Goal: Download file/media

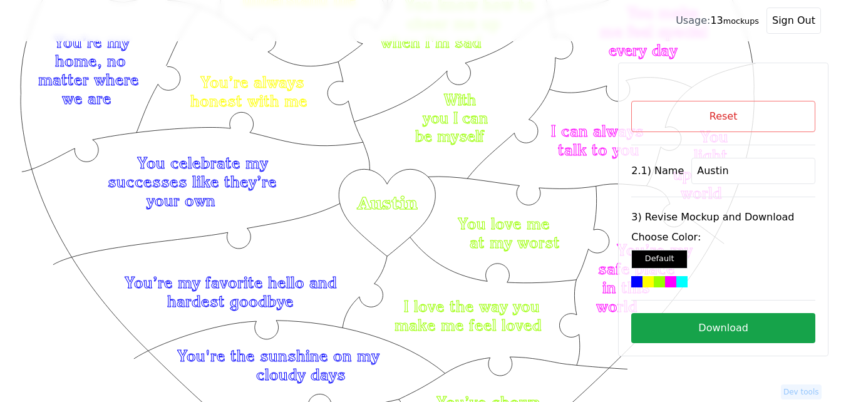
scroll to position [159, 0]
click at [726, 116] on button "Reset" at bounding box center [723, 116] width 184 height 31
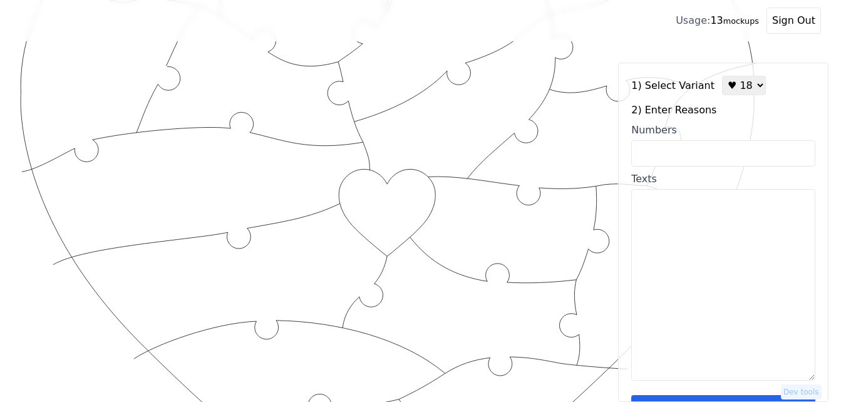
click at [738, 85] on select "♥ 12 ♥ 18 ♥ 28 ♥ 40 ♥ 50 ♥ 60 ♥ 70" at bounding box center [744, 85] width 44 height 19
select select "1"
click at [722, 76] on select "♥ 12 ♥ 18 ♥ 28 ♥ 40 ♥ 50 ♥ 60 ♥ 70" at bounding box center [744, 85] width 44 height 19
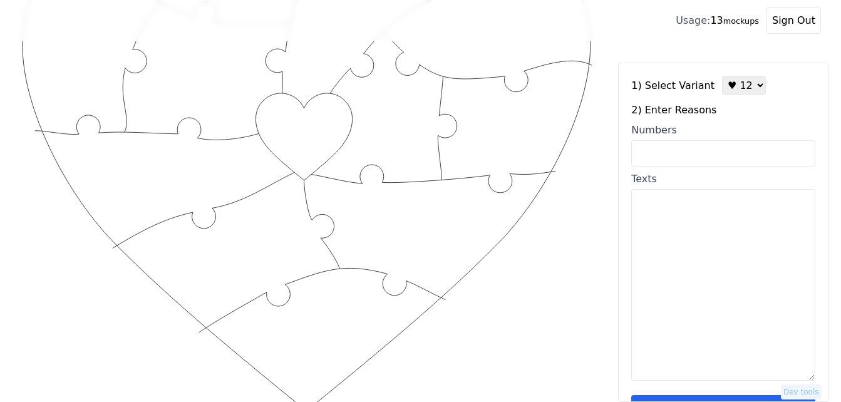
click at [721, 152] on input "Numbers" at bounding box center [723, 153] width 184 height 26
paste input "1, 16, 20, 34, 42, 55, 63, 71, 75, 86, 89, 96"
type input "1, 16, 20, 34, 42, 55, 63, 71, 75, 86, 89, 96"
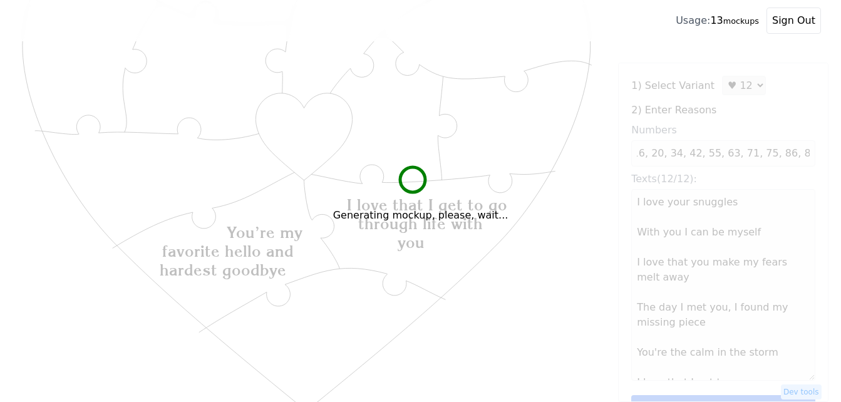
scroll to position [0, 0]
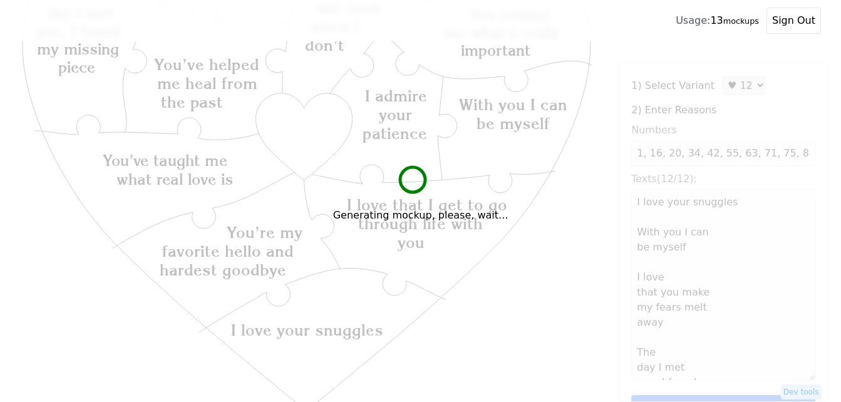
type textarea "I love your snuggles With you I can be myself I love that you make my fears mel…"
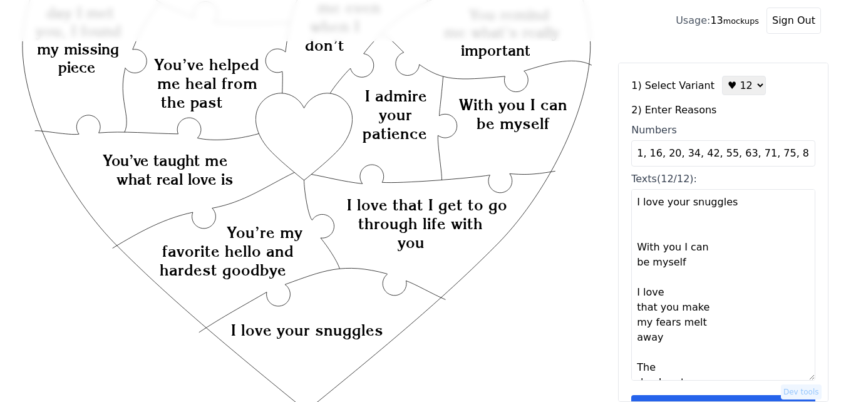
click at [764, 398] on button "Save reasons" at bounding box center [723, 410] width 184 height 30
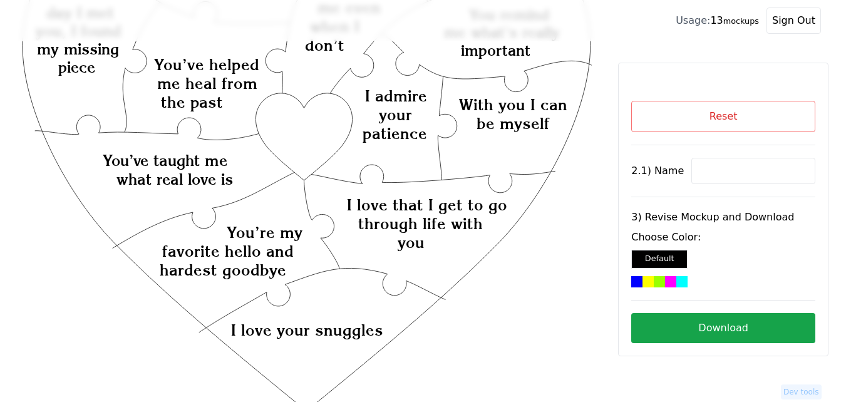
click at [713, 181] on input at bounding box center [753, 171] width 124 height 26
drag, startPoint x: 698, startPoint y: 197, endPoint x: 740, endPoint y: 165, distance: 52.4
click at [740, 165] on input at bounding box center [753, 171] width 124 height 26
click at [569, 230] on icon "Created with Snap Created with Snap Created with Snap I love that I get to go t…" at bounding box center [306, 312] width 573 height 835
paste input "[PERSON_NAME]"
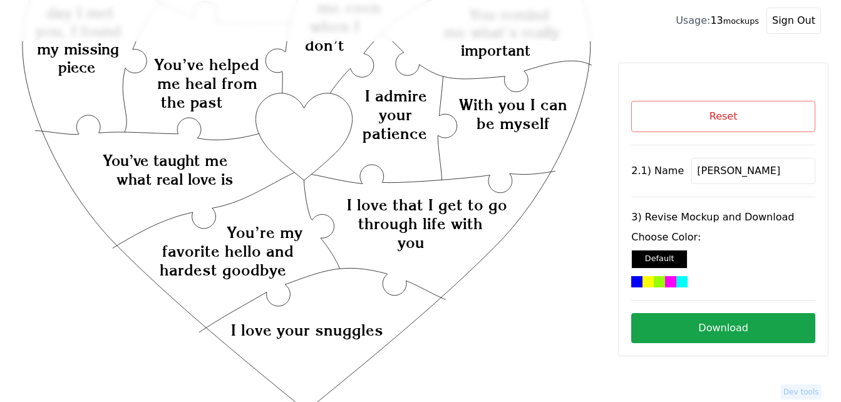
type input "[PERSON_NAME]"
click at [312, 130] on icon "Created with Snap Created with Snap Created with Snap I love that I get to go t…" at bounding box center [306, 312] width 573 height 835
click at [668, 278] on div at bounding box center [670, 281] width 11 height 11
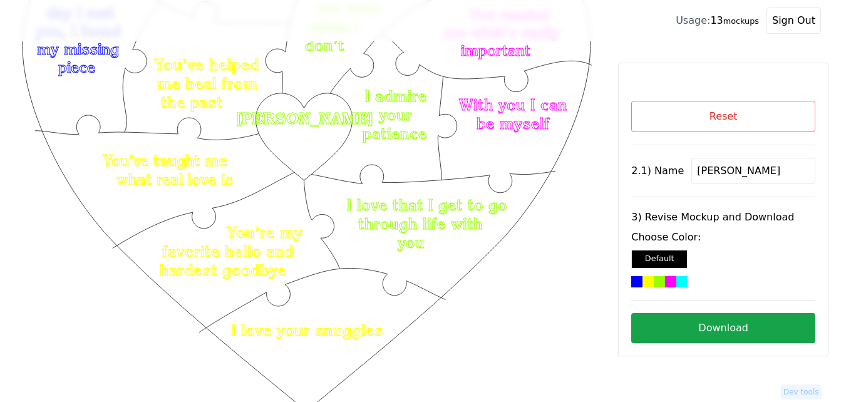
click at [680, 325] on button "Download" at bounding box center [723, 328] width 184 height 30
click at [762, 126] on button "Reset" at bounding box center [723, 116] width 184 height 31
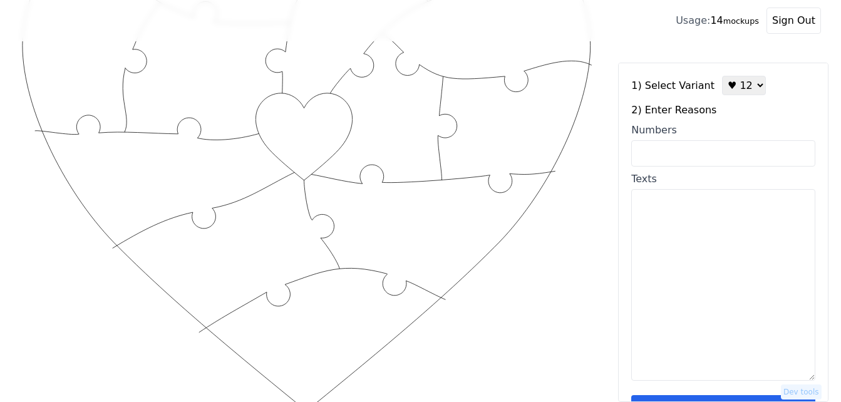
click at [690, 152] on input "Numbers" at bounding box center [723, 153] width 184 height 26
paste input "2,6,11,12,21,30,31,53,54,55,60,63"
type input "2,6,11,12,21,30,31,53,54,55,60,63"
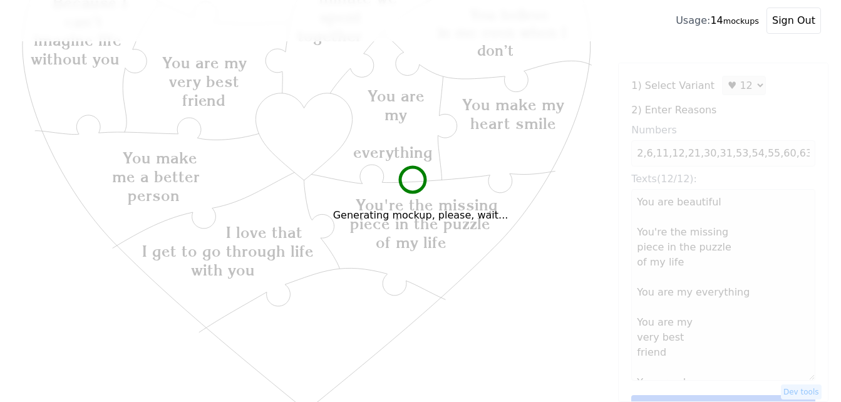
type textarea "You are beautiful You're the missing piece in the puzzle of my life You are my …"
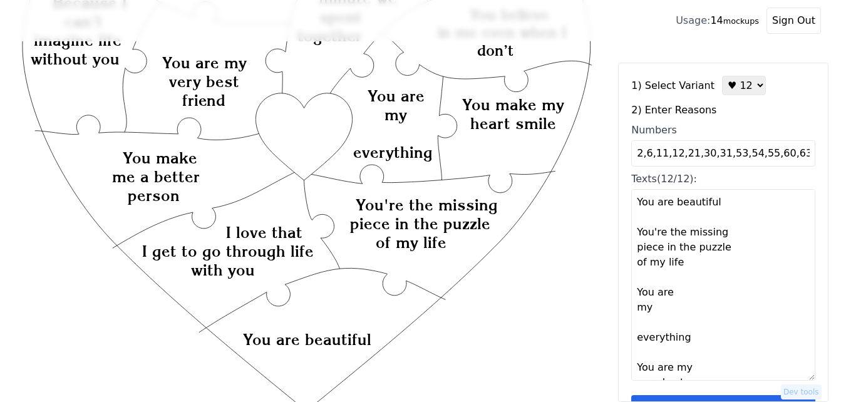
click at [725, 399] on button "Save reasons" at bounding box center [723, 410] width 184 height 30
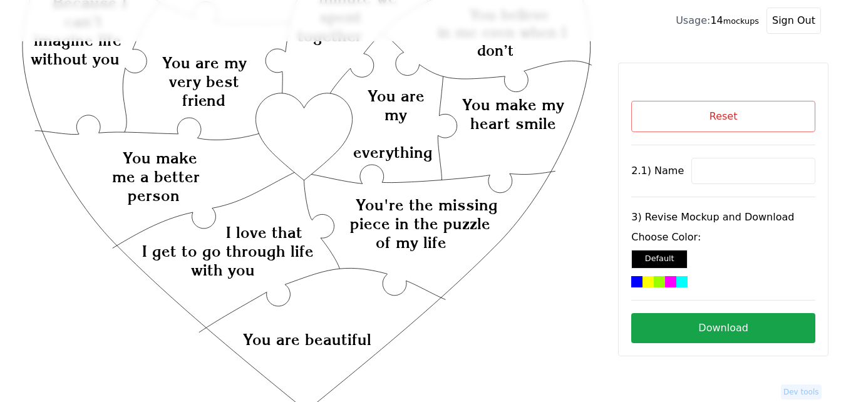
click at [725, 170] on input at bounding box center [753, 171] width 124 height 26
paste input "Nour"
type input "Nour"
click at [308, 118] on icon "Created with Snap Created with Snap Created with Snap You're the missing piece …" at bounding box center [306, 312] width 573 height 835
click at [651, 281] on div at bounding box center [647, 281] width 11 height 11
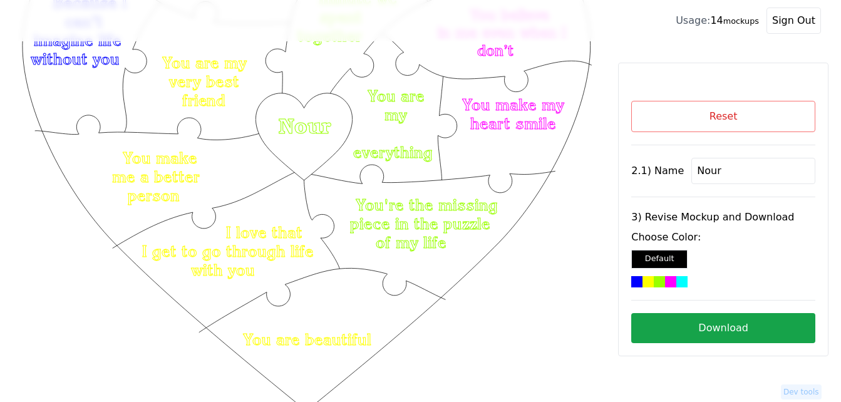
click at [669, 325] on button "Download" at bounding box center [723, 328] width 184 height 30
click at [731, 120] on button "Reset" at bounding box center [723, 116] width 184 height 31
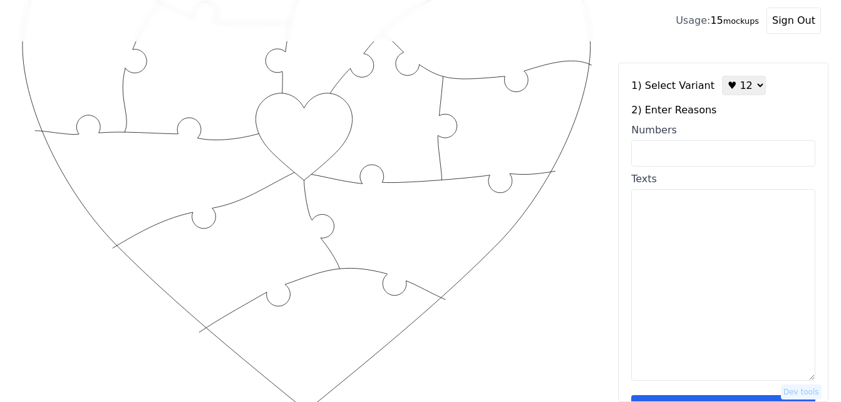
click at [702, 153] on input "Numbers" at bounding box center [723, 153] width 184 height 26
paste input "1, 16, 20, 34, 42, 55, 63, 71, 75, 86, 89, 96"
type input "1, 16, 20, 34, 42, 55, 63, 71, 75, 86, 89, 96"
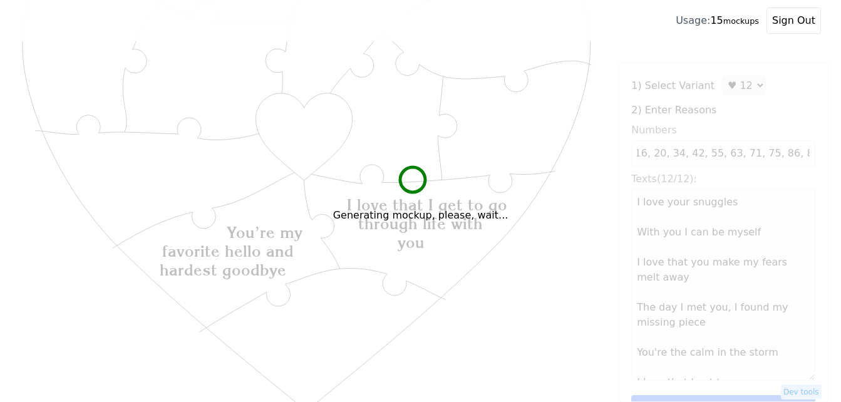
scroll to position [0, 0]
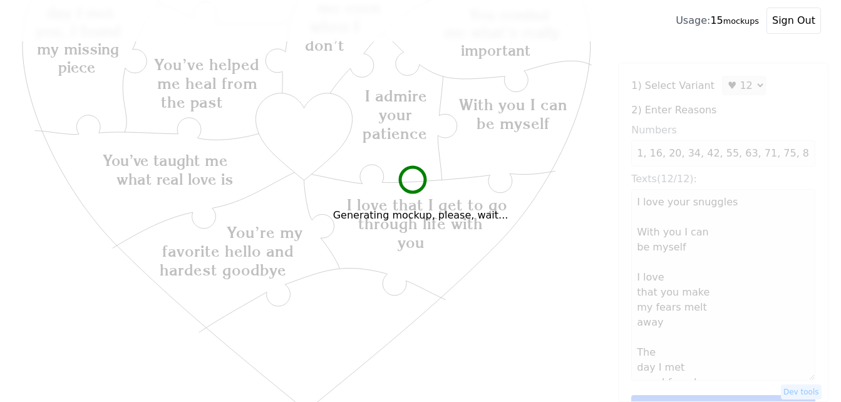
type textarea "I love your snuggles With you I can be myself I love that you make my fears mel…"
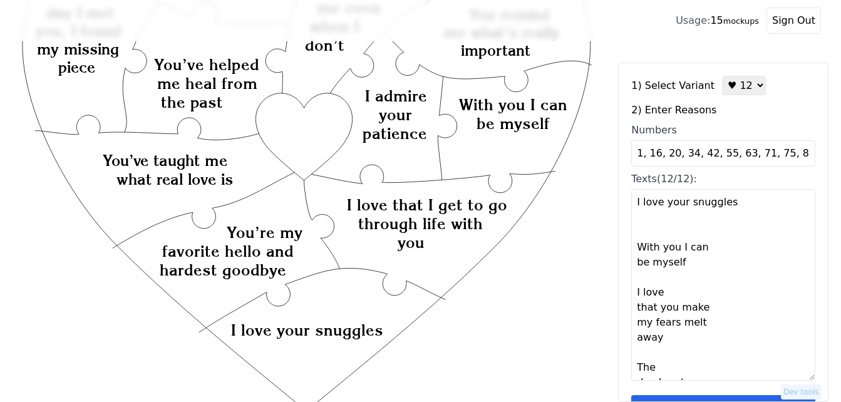
click at [746, 398] on button "Save reasons" at bounding box center [723, 410] width 184 height 30
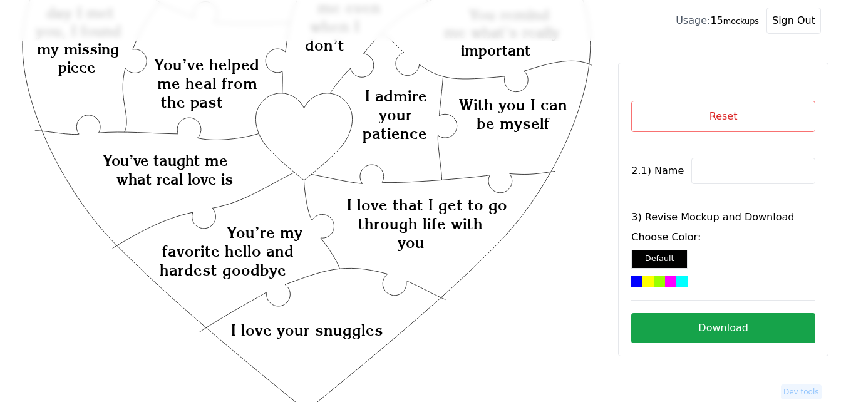
click at [748, 173] on input at bounding box center [753, 171] width 124 height 26
paste input "[PERSON_NAME]"
type input "[PERSON_NAME]"
click at [309, 143] on icon "Created with Snap Created with Snap Created with Snap I love that I get to go t…" at bounding box center [306, 312] width 573 height 835
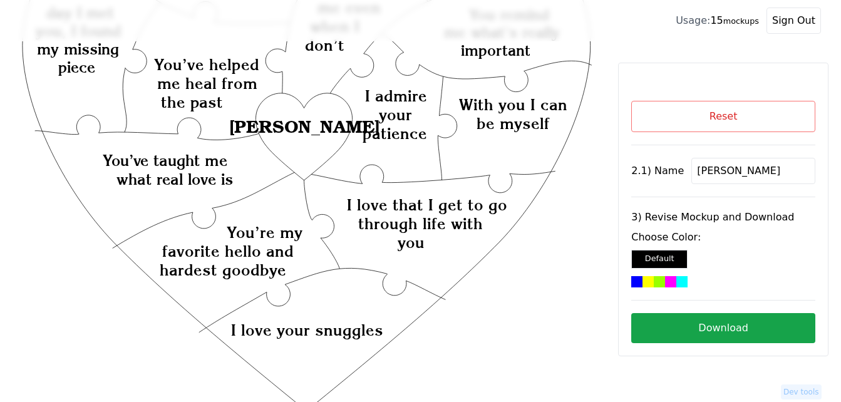
click at [655, 286] on div at bounding box center [659, 281] width 11 height 11
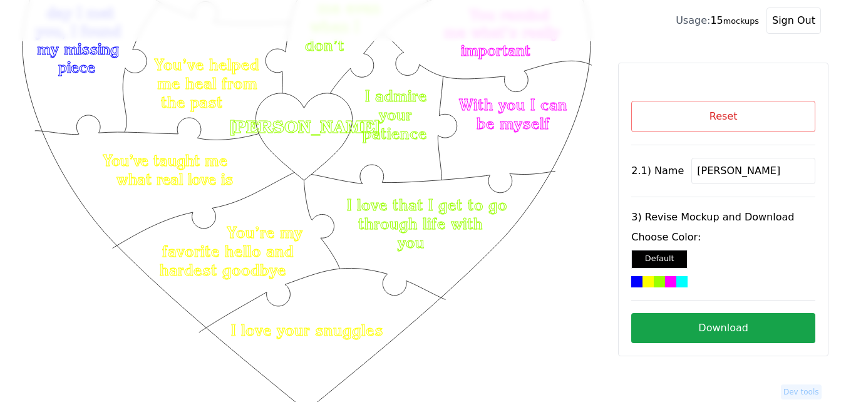
click at [719, 332] on button "Download" at bounding box center [723, 328] width 184 height 30
click at [743, 106] on button "Reset" at bounding box center [723, 116] width 184 height 31
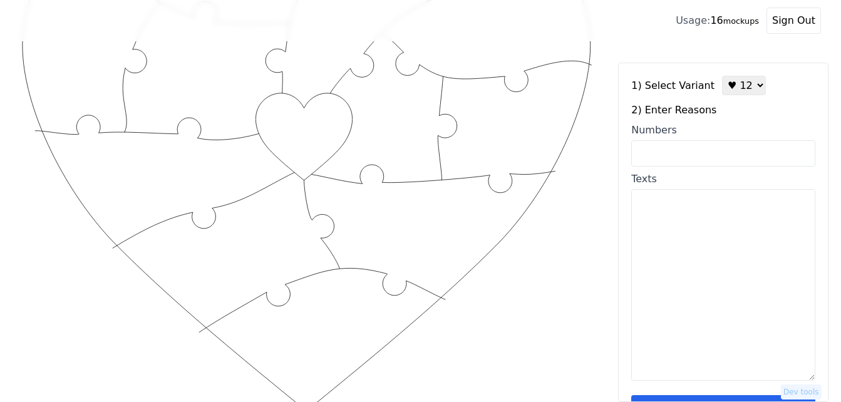
click at [713, 145] on input "Numbers" at bounding box center [723, 153] width 184 height 26
paste input "24,36,65,100,98,93,94,73,74,88,79"
type input "24,36,65,100,98,93,94,73,74,88,79"
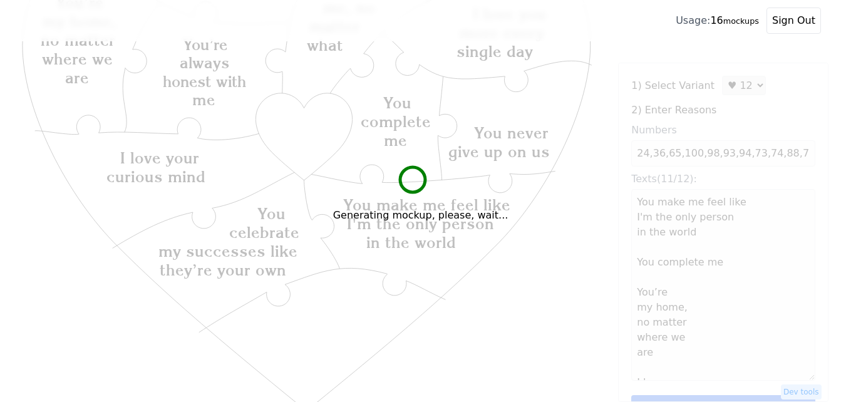
type textarea "You make me feel like I'm the only person in the world You complete me You’re m…"
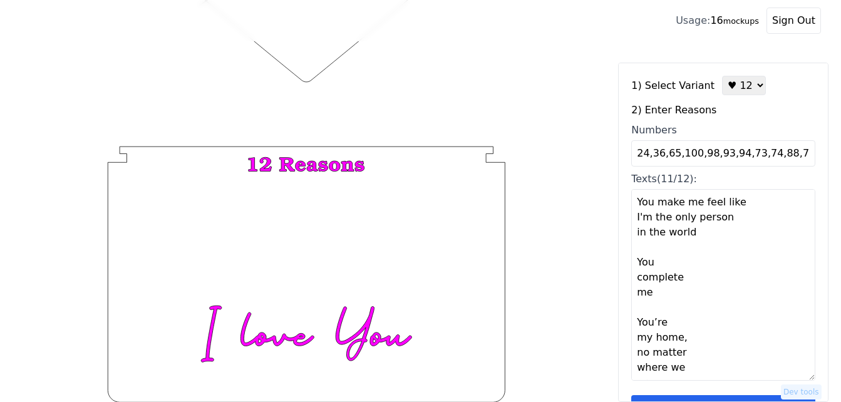
scroll to position [487, 0]
click at [758, 393] on div "1) Select Variant ♥ 12 ♥ 18 ♥ 28 ♥ 40 ♥ 50 ♥ 60 ♥ 70 2) Enter Reasons Numbers 2…" at bounding box center [723, 250] width 184 height 349
click at [756, 398] on button "Save reasons" at bounding box center [723, 410] width 184 height 30
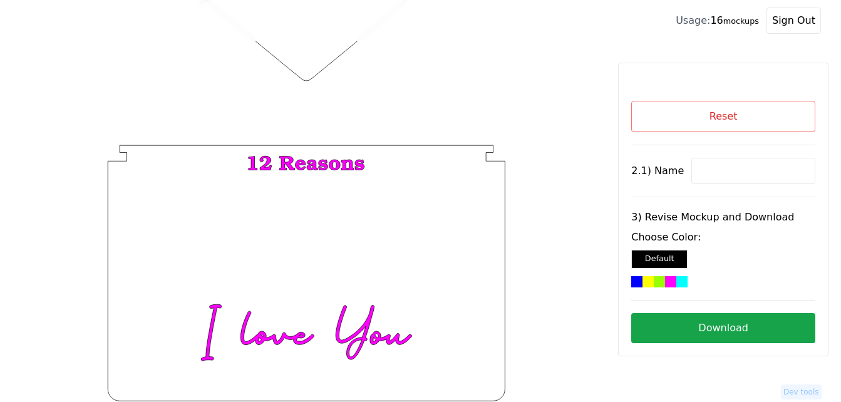
click at [730, 118] on button "Reset" at bounding box center [723, 116] width 184 height 31
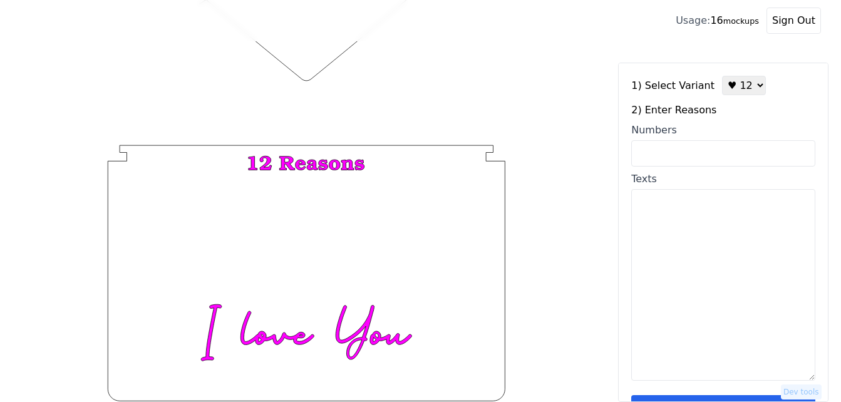
click at [694, 160] on input "Numbers" at bounding box center [723, 153] width 184 height 26
paste input "24,36,65,100,98,93,94,73,74,88,79"
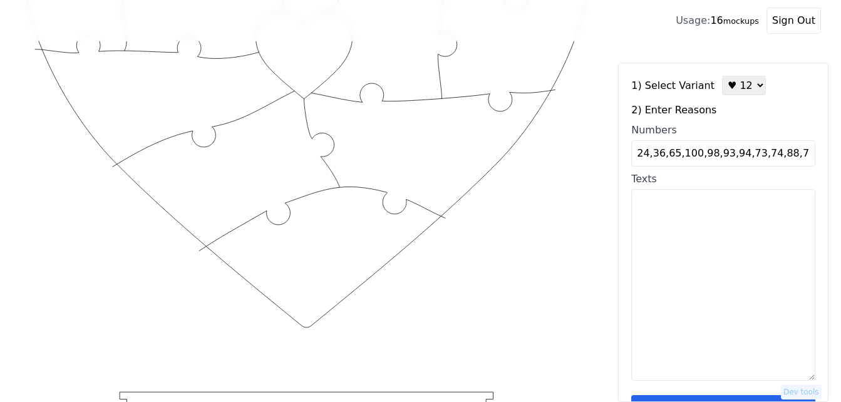
scroll to position [237, 0]
type input "24,36,65,100,98,93,94,73,74,88,79"
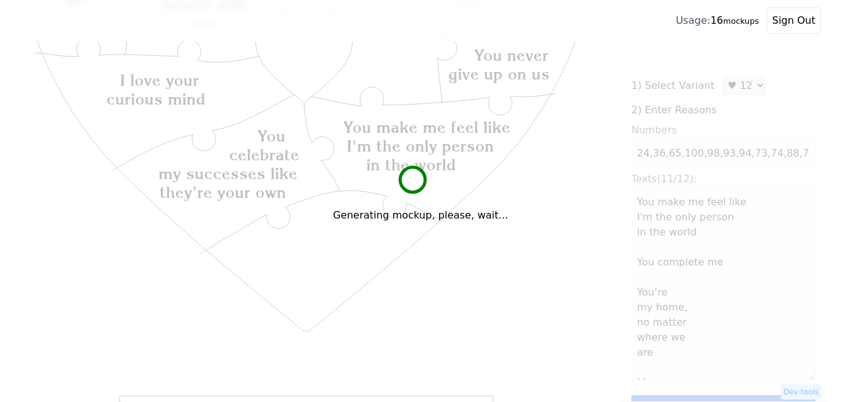
type textarea "You make me feel like I'm the only person in the world You complete me You’re m…"
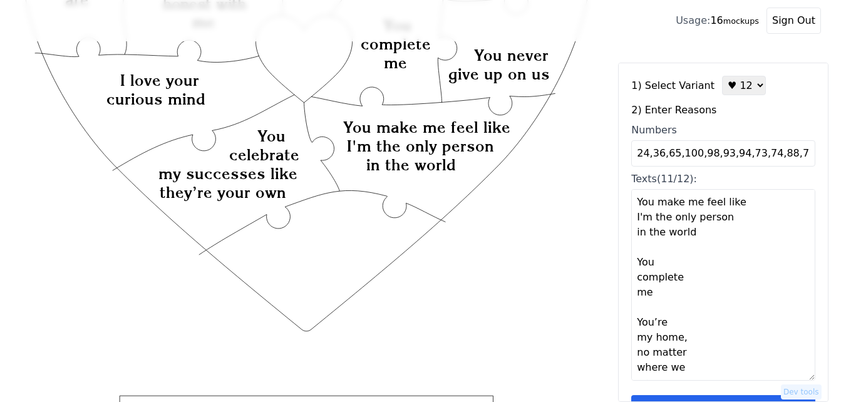
click at [798, 154] on input "24,36,65,100,98,93,94,73,74,88,79" at bounding box center [723, 153] width 184 height 26
type input "24,36,65,100,98,93,94,73,74,88,79.12"
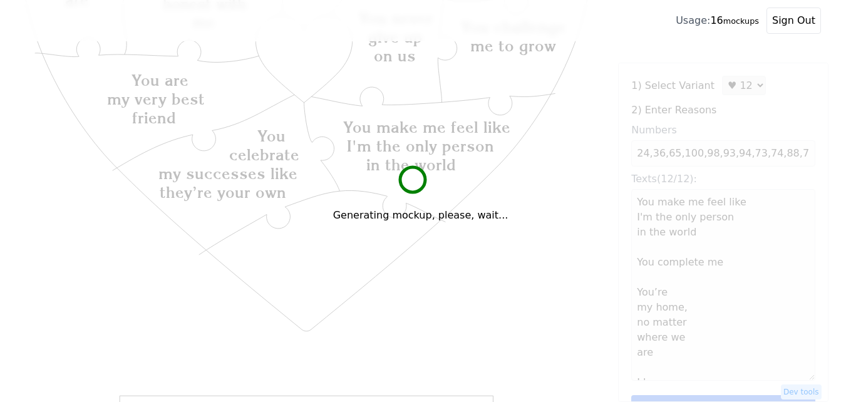
type textarea "You make me feel like I'm the only person in the world You complete me You’re m…"
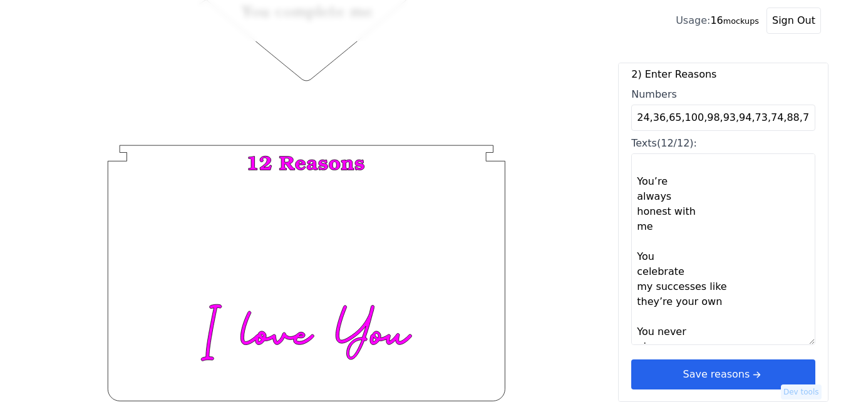
scroll to position [38, 0]
click at [704, 371] on button "Save reasons" at bounding box center [723, 374] width 184 height 30
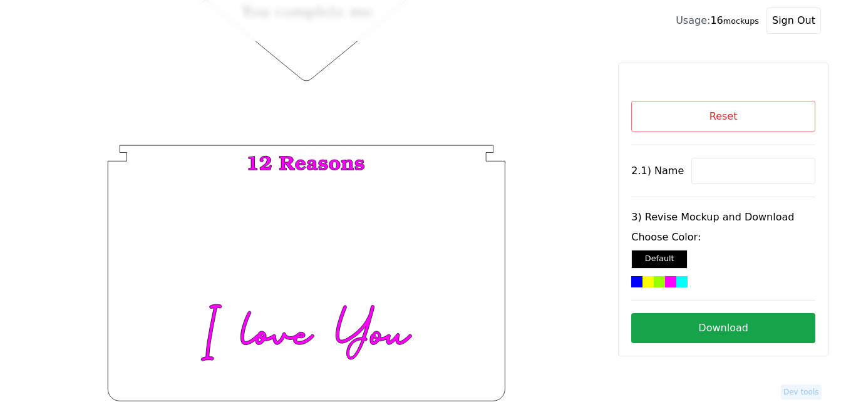
scroll to position [0, 0]
click at [663, 281] on div at bounding box center [659, 281] width 11 height 11
click at [699, 324] on button "Download" at bounding box center [723, 328] width 184 height 30
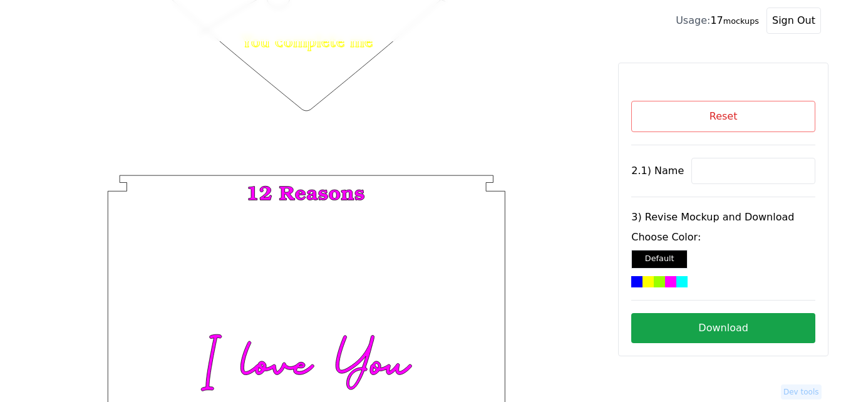
scroll to position [487, 0]
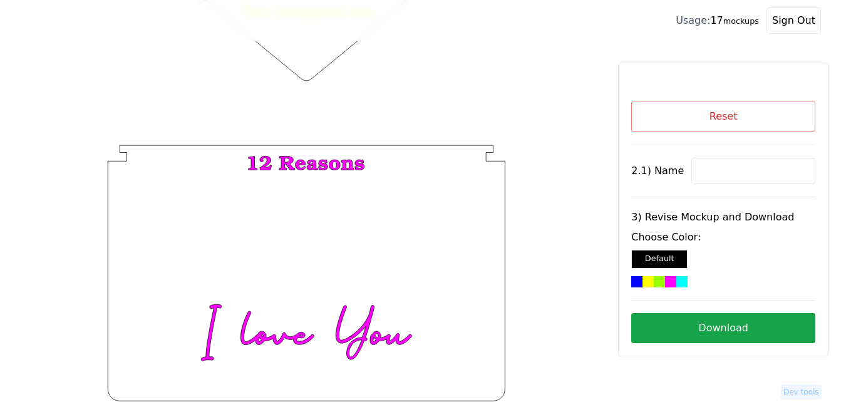
click at [662, 113] on button "Reset" at bounding box center [723, 116] width 184 height 31
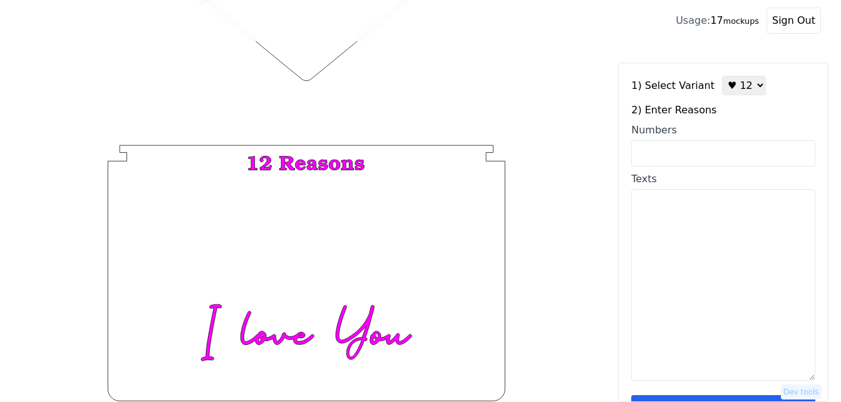
click at [701, 153] on input "Numbers" at bounding box center [723, 153] width 184 height 26
paste input "2, 13, 30, 100, 89, 16, 53, 28, 29, 36, 77, 60"
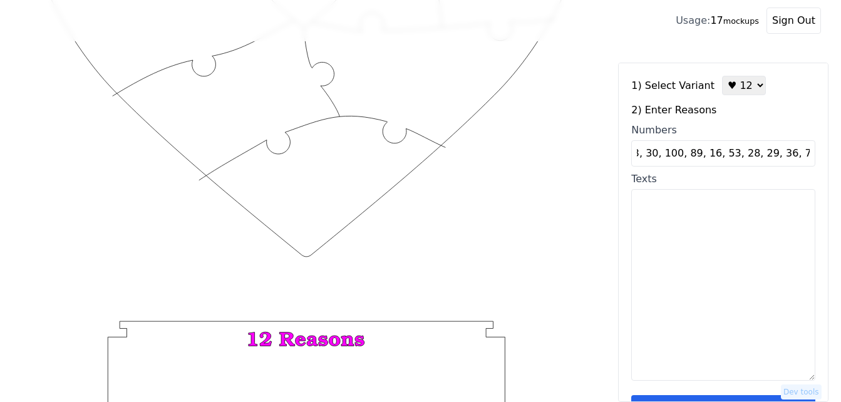
scroll to position [237, 0]
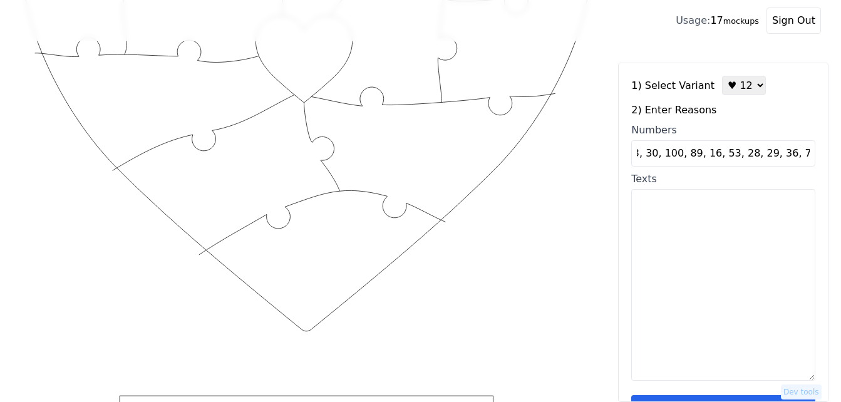
type input "2, 13, 30, 100, 89, 16, 53, 28, 29, 36, 77, 60"
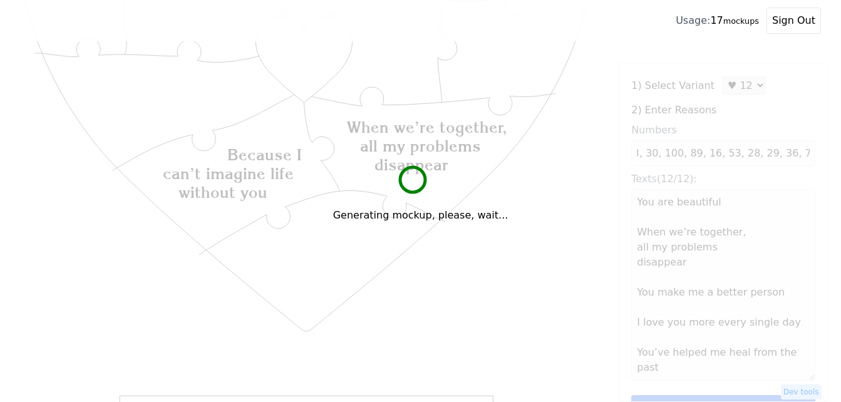
scroll to position [0, 0]
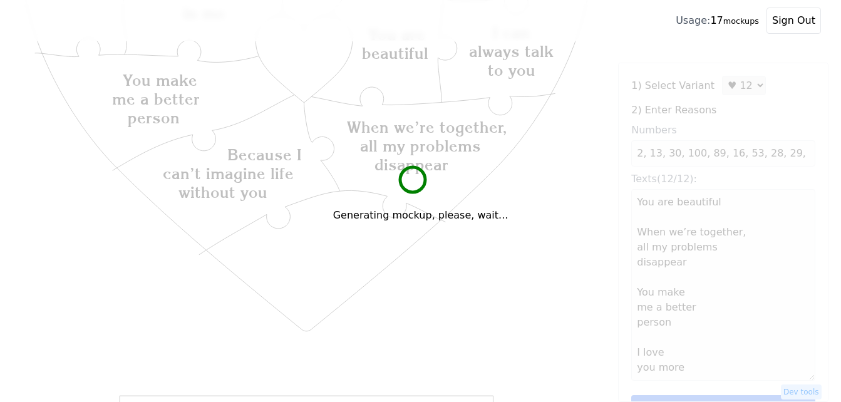
type textarea "You are beautiful When we’re together, all my problems disappear You make me a …"
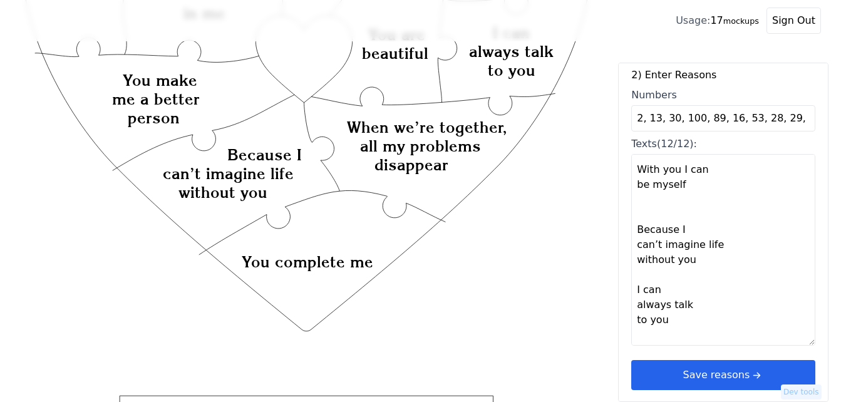
scroll to position [38, 0]
click at [750, 375] on icon "arrow right short" at bounding box center [757, 374] width 14 height 14
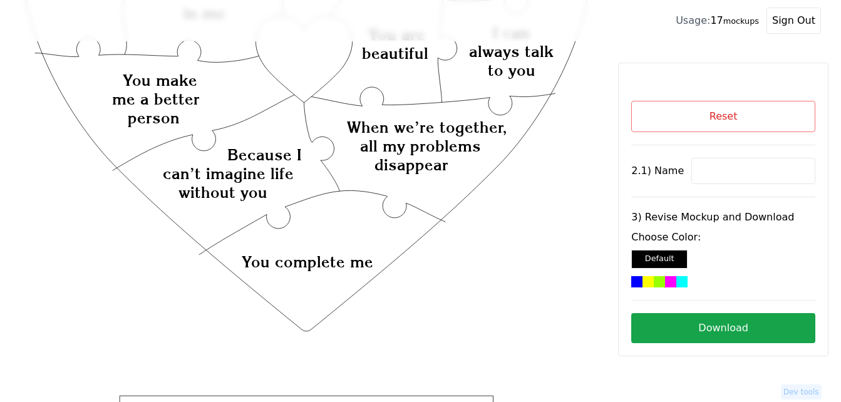
scroll to position [0, 0]
click at [724, 169] on input at bounding box center [753, 171] width 124 height 26
paste input "[PERSON_NAME]"
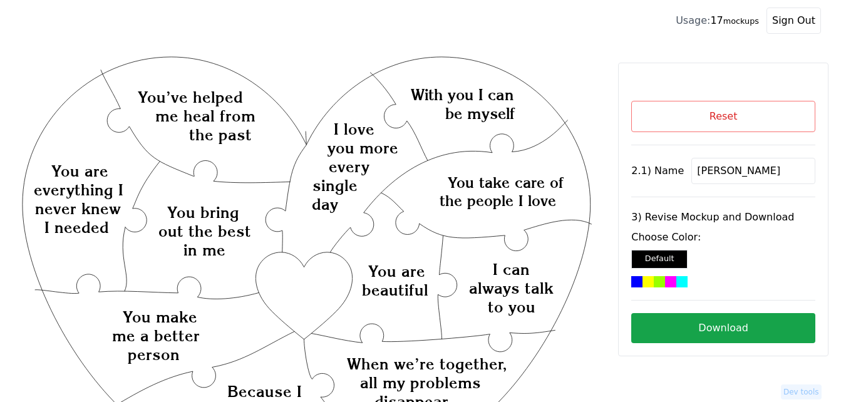
type input "[PERSON_NAME]"
click at [661, 281] on div at bounding box center [659, 281] width 11 height 11
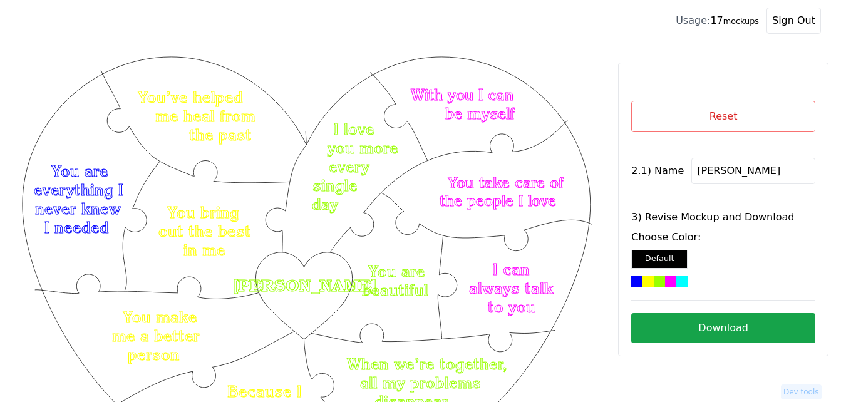
click at [679, 325] on button "Download" at bounding box center [723, 328] width 184 height 30
